Goal: Find specific fact: Find specific fact

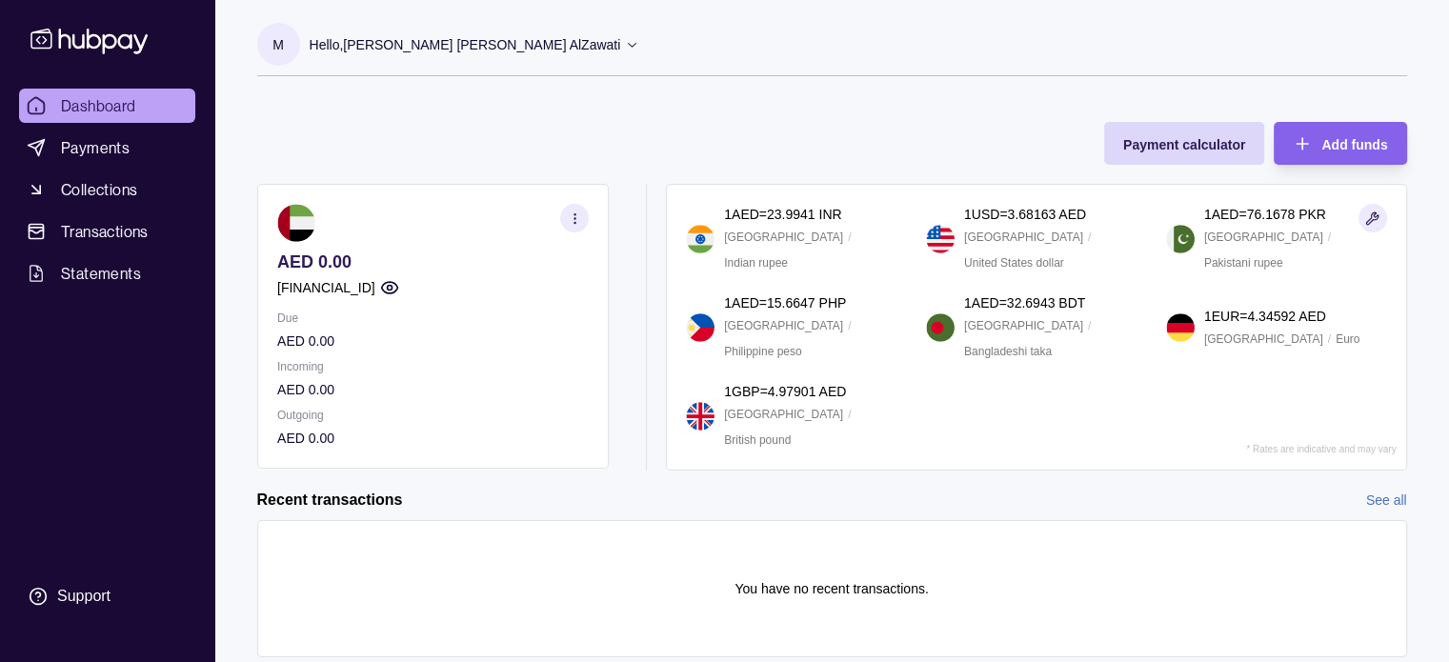
click at [392, 289] on circle "button" at bounding box center [389, 288] width 5 height 5
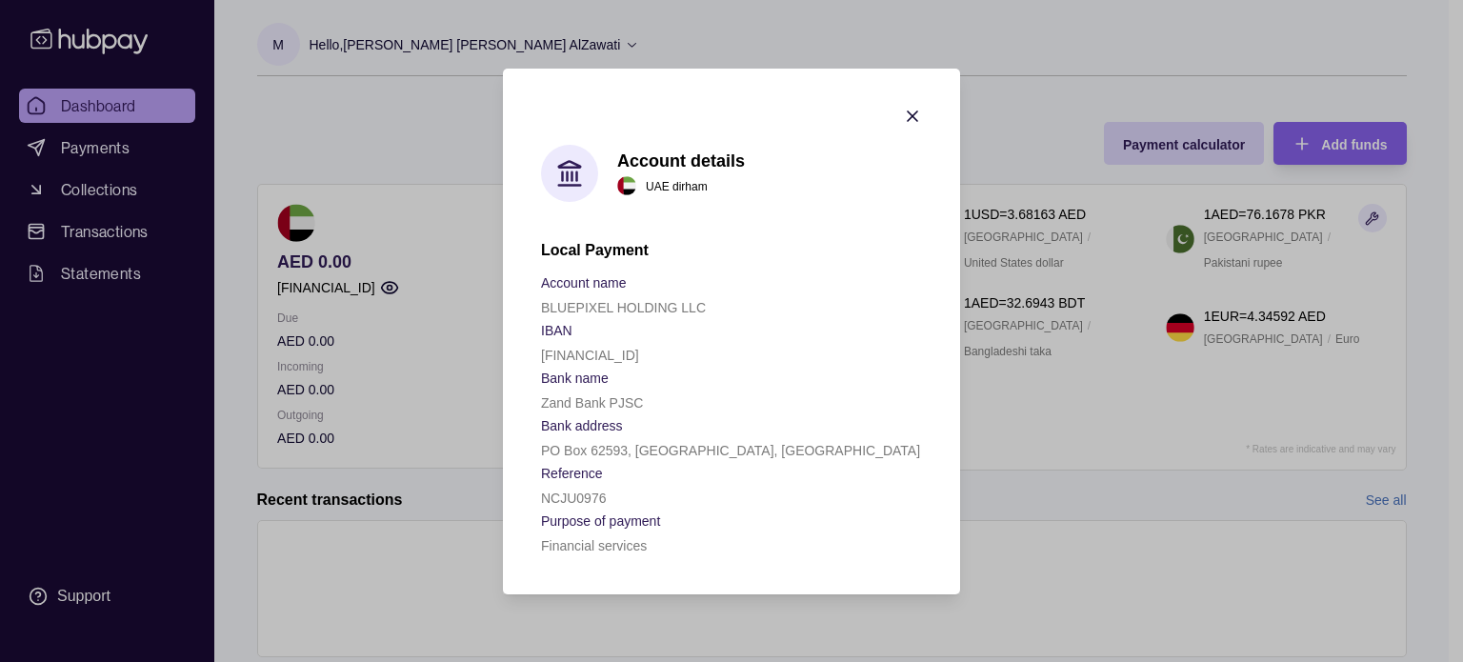
click at [608, 304] on p "BLUEPIXEL HOLDING LLC" at bounding box center [623, 307] width 165 height 15
copy p "BLUEPIXEL HOLDING LLC"
drag, startPoint x: 542, startPoint y: 353, endPoint x: 713, endPoint y: 345, distance: 170.7
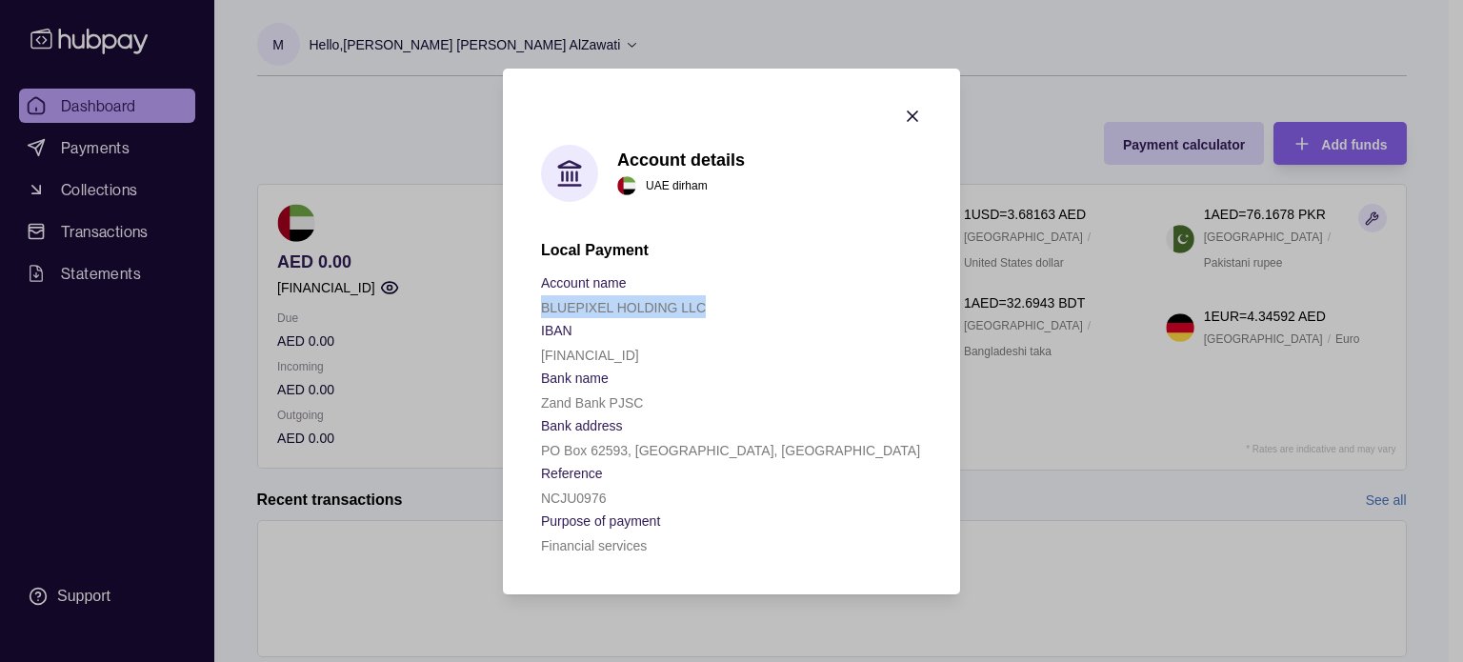
click at [713, 345] on div "[FINANCIAL_ID]" at bounding box center [731, 354] width 381 height 23
copy p "[FINANCIAL_ID]"
drag, startPoint x: 542, startPoint y: 399, endPoint x: 647, endPoint y: 399, distance: 104.8
click at [647, 399] on div "Zand Bank PJSC" at bounding box center [731, 402] width 381 height 23
copy p "Zand Bank PJSC"
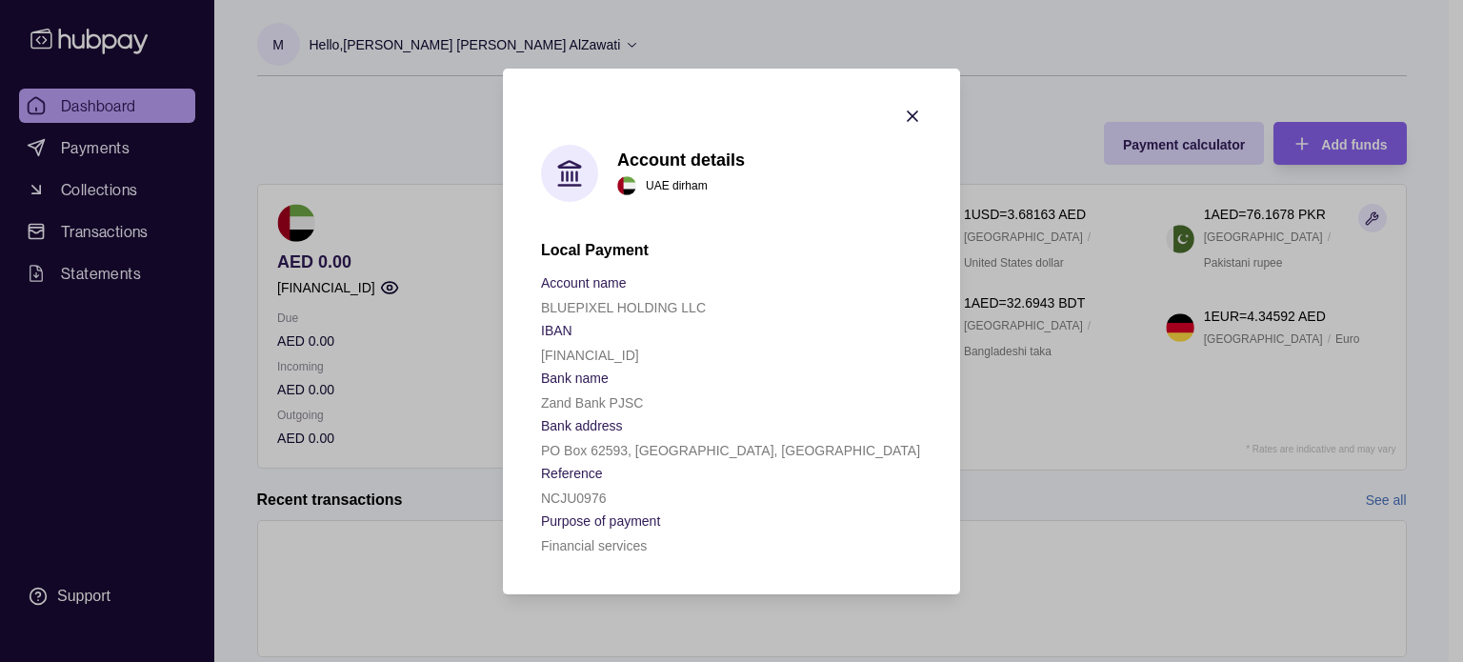
drag, startPoint x: 898, startPoint y: 116, endPoint x: 907, endPoint y: 110, distance: 10.9
click at [901, 113] on section "Account details [GEOGRAPHIC_DATA] dirham Local Payment Account name BLUEPIXEL H…" at bounding box center [731, 332] width 457 height 526
click at [911, 109] on icon "button" at bounding box center [912, 116] width 19 height 19
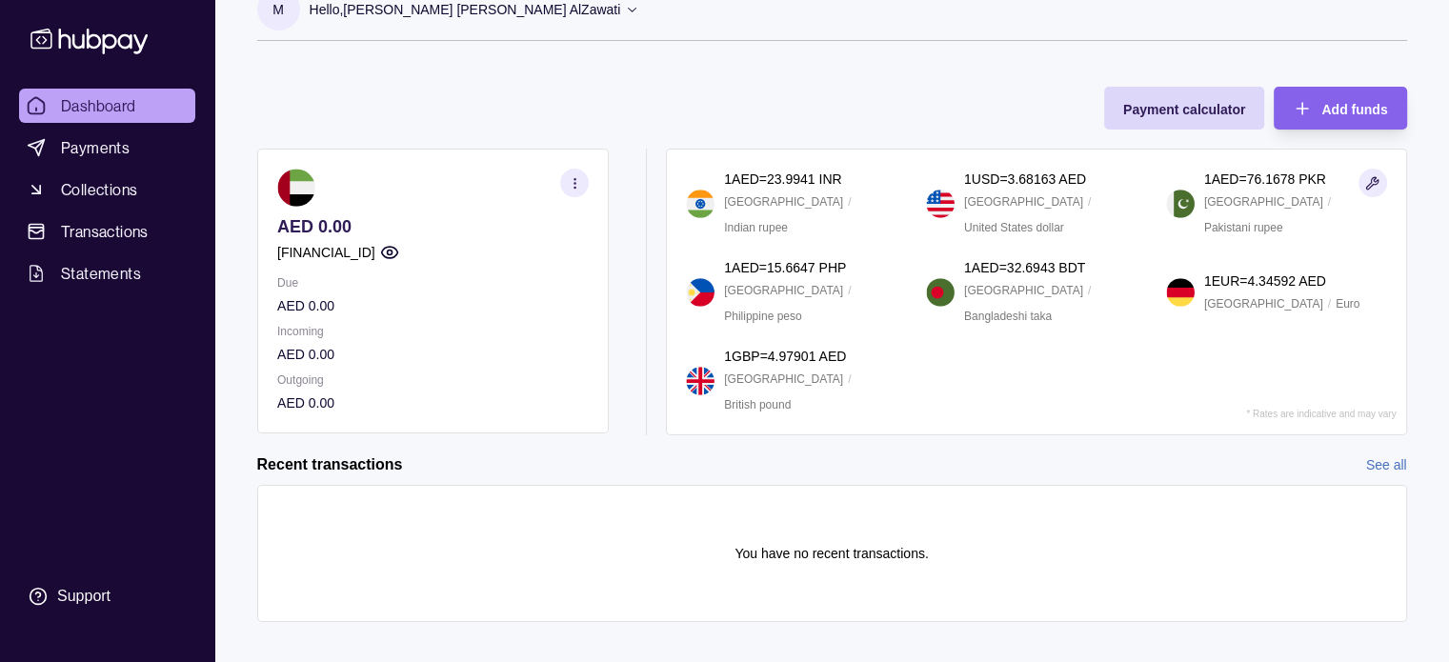
scroll to position [53, 0]
